Goal: Information Seeking & Learning: Learn about a topic

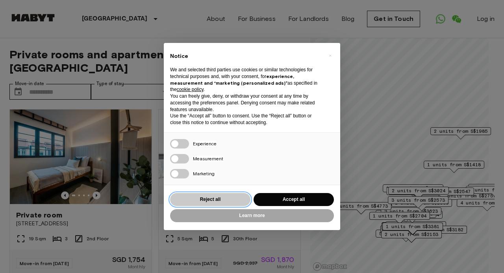
click at [220, 201] on button "Reject all" at bounding box center [210, 199] width 80 height 13
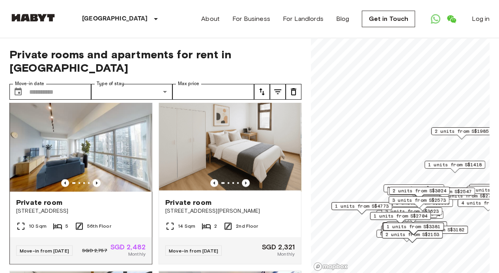
scroll to position [749, 0]
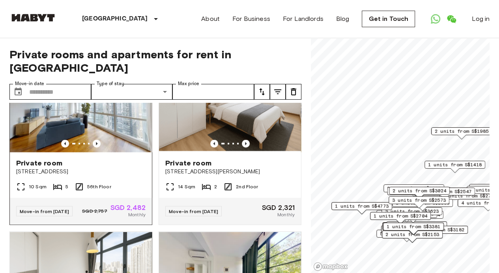
click at [103, 176] on span "[STREET_ADDRESS]" at bounding box center [80, 172] width 129 height 8
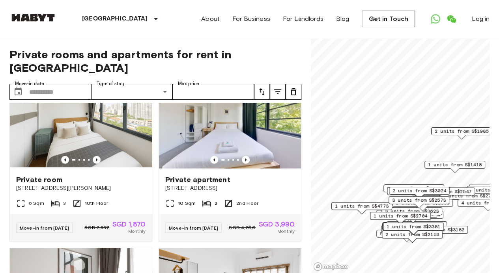
scroll to position [946, 0]
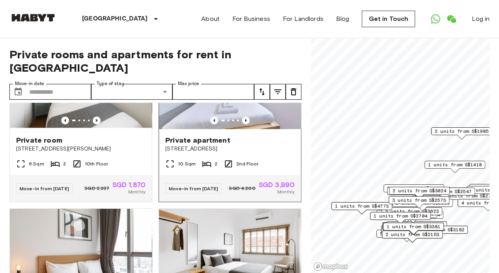
click at [251, 153] on span "[STREET_ADDRESS]" at bounding box center [229, 149] width 129 height 8
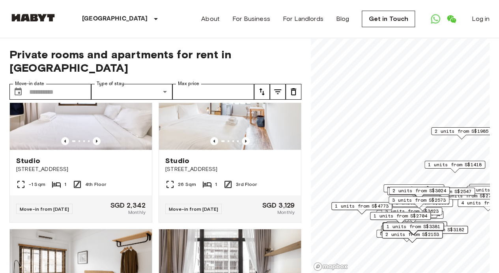
scroll to position [2010, 0]
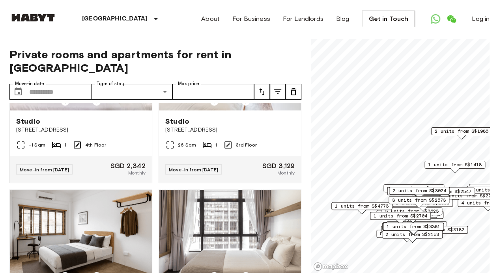
click at [102, 110] on img at bounding box center [81, 63] width 142 height 95
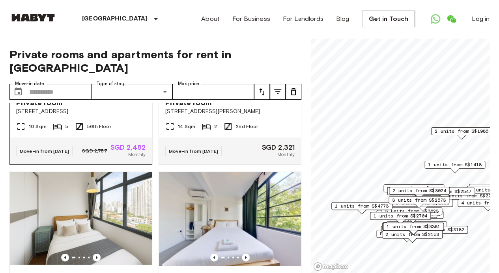
scroll to position [844, 0]
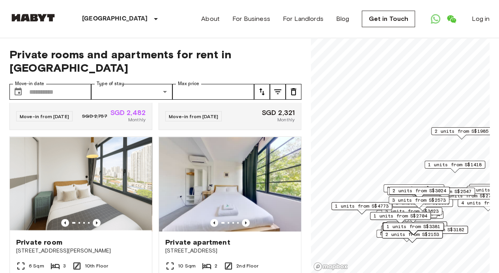
click at [167, 41] on div "Private rooms and apartments for rent in [GEOGRAPHIC_DATA] Move-in date ​ Move-…" at bounding box center [155, 155] width 292 height 235
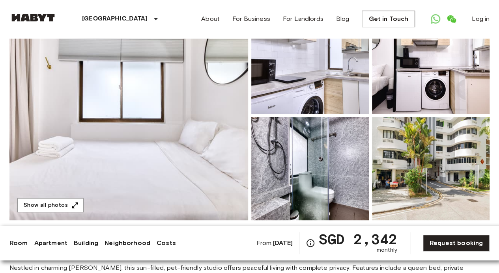
scroll to position [79, 0]
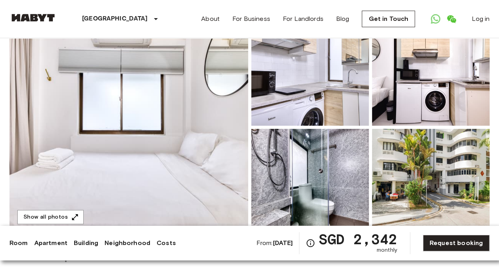
click at [174, 117] on img at bounding box center [128, 127] width 238 height 210
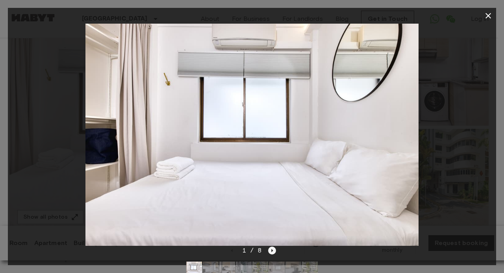
click at [272, 250] on icon "Next image" at bounding box center [273, 250] width 2 height 3
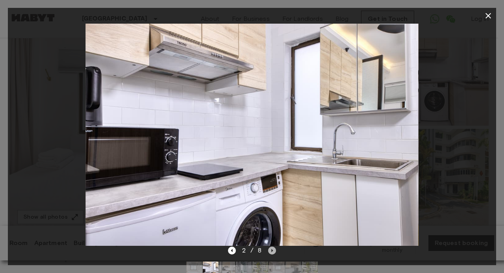
click at [272, 250] on icon "Next image" at bounding box center [273, 250] width 2 height 3
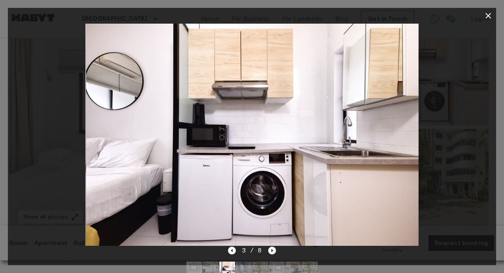
click at [272, 250] on icon "Next image" at bounding box center [273, 250] width 2 height 3
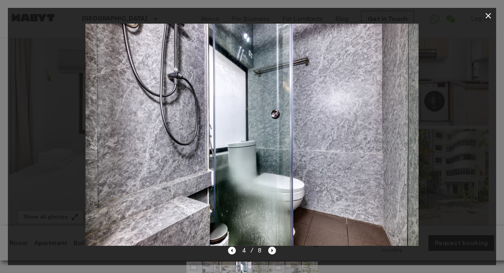
click at [272, 250] on icon "Next image" at bounding box center [273, 250] width 2 height 3
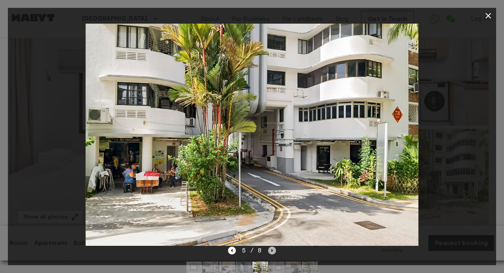
click at [272, 250] on icon "Next image" at bounding box center [273, 250] width 2 height 3
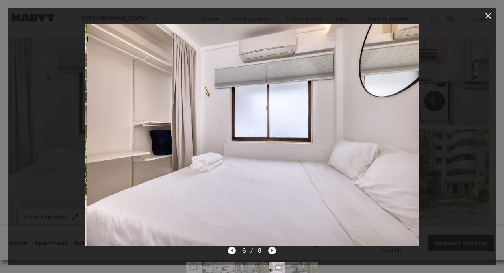
click at [272, 250] on icon "Next image" at bounding box center [273, 250] width 2 height 3
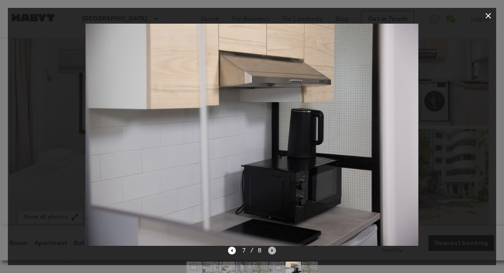
click at [272, 250] on icon "Next image" at bounding box center [273, 250] width 2 height 3
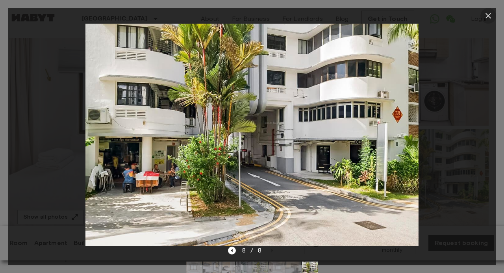
click at [488, 14] on icon "button" at bounding box center [489, 16] width 6 height 6
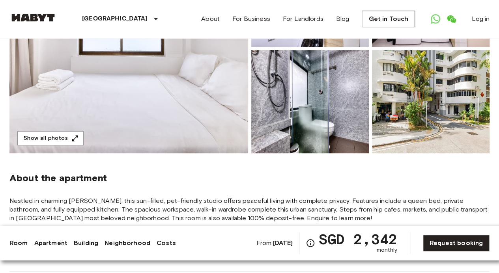
scroll to position [0, 0]
